Goal: Transaction & Acquisition: Subscribe to service/newsletter

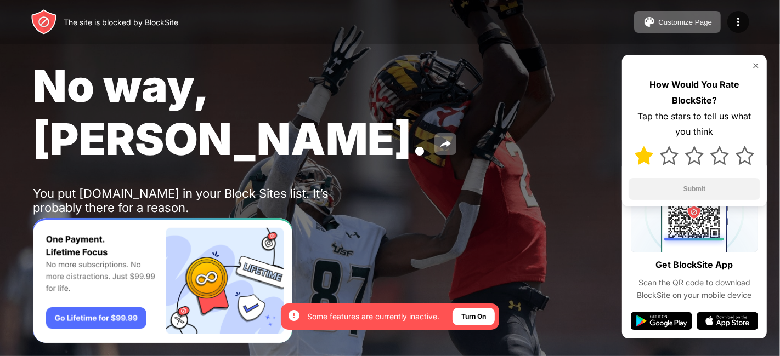
click at [644, 158] on img at bounding box center [643, 155] width 19 height 19
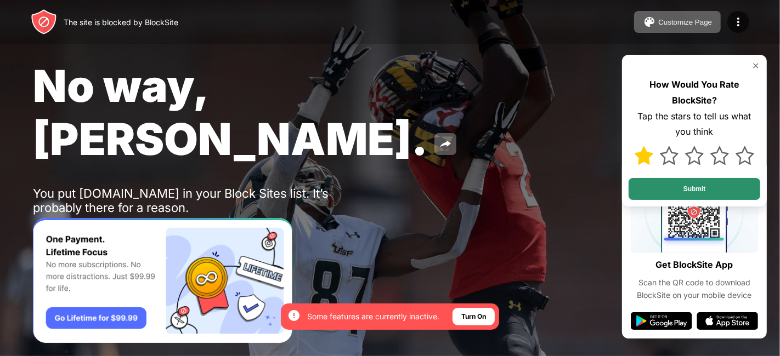
click at [656, 184] on button "Submit" at bounding box center [694, 189] width 132 height 22
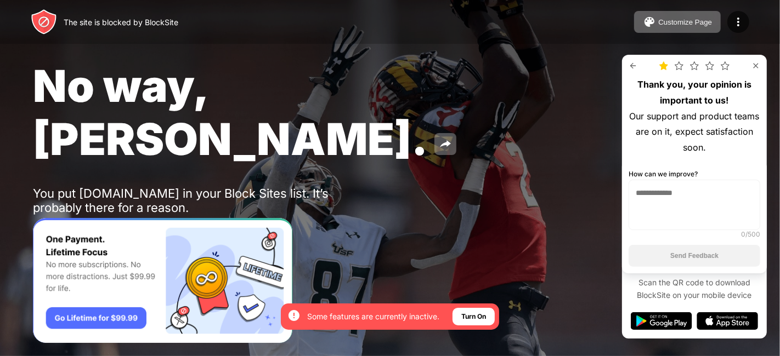
click at [754, 62] on img at bounding box center [755, 65] width 9 height 9
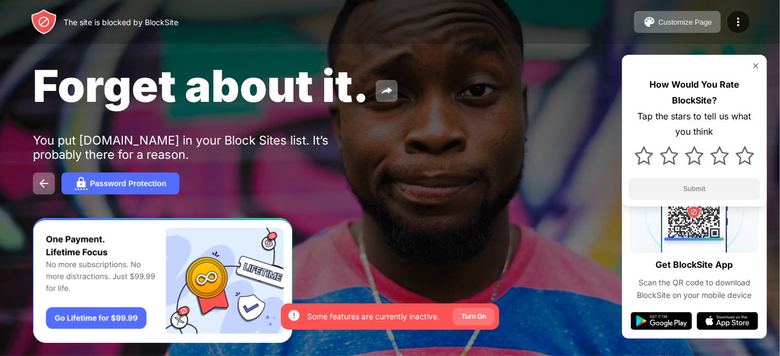
click at [472, 313] on div "Turn On" at bounding box center [473, 316] width 25 height 11
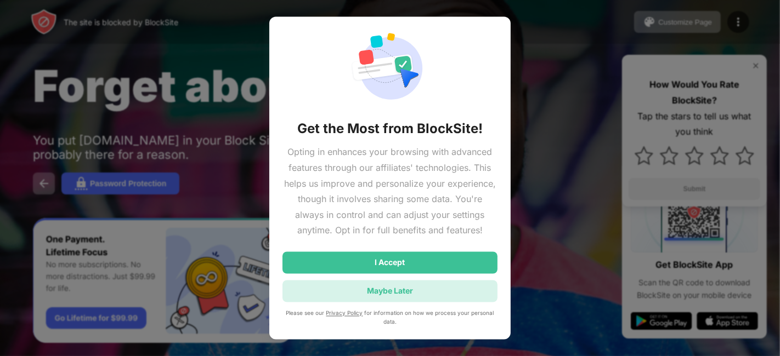
click at [453, 297] on div "Maybe Later" at bounding box center [389, 291] width 215 height 22
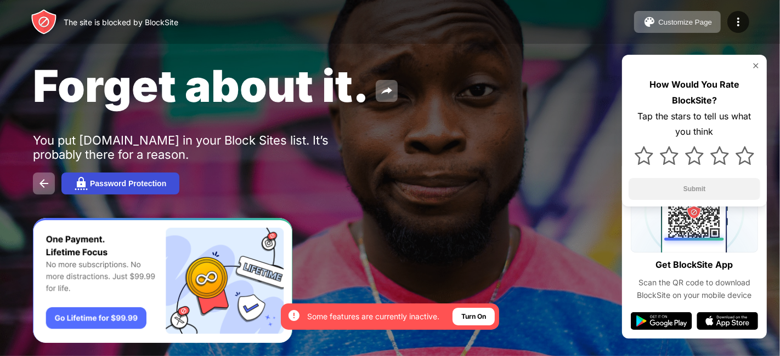
click at [131, 179] on button "Password Protection" at bounding box center [120, 184] width 118 height 22
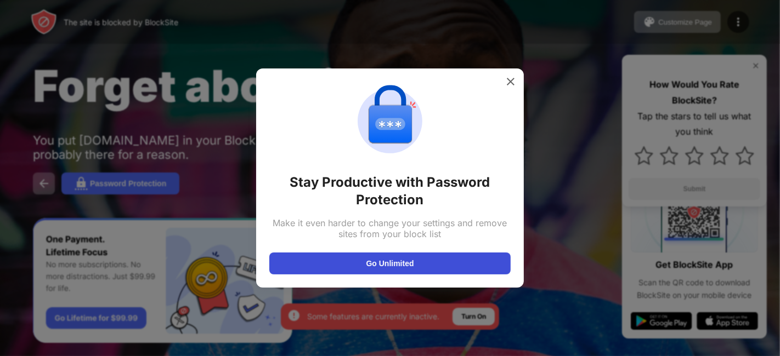
click at [321, 265] on button "Go Unlimited" at bounding box center [389, 264] width 241 height 22
